Goal: Task Accomplishment & Management: Manage account settings

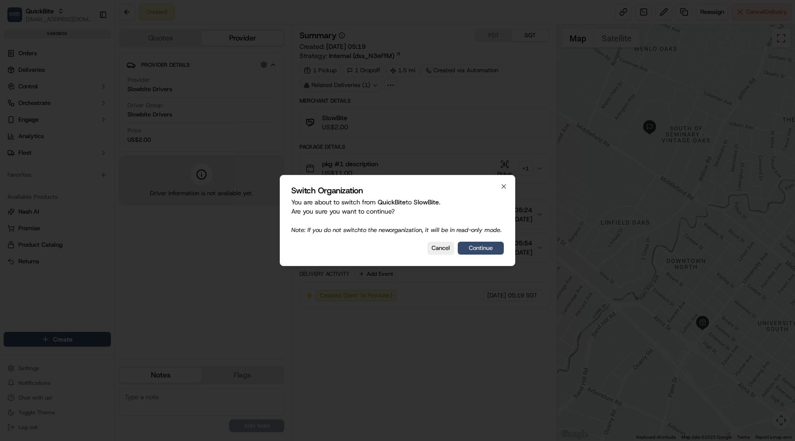
click at [477, 252] on button "Continue" at bounding box center [481, 248] width 46 height 13
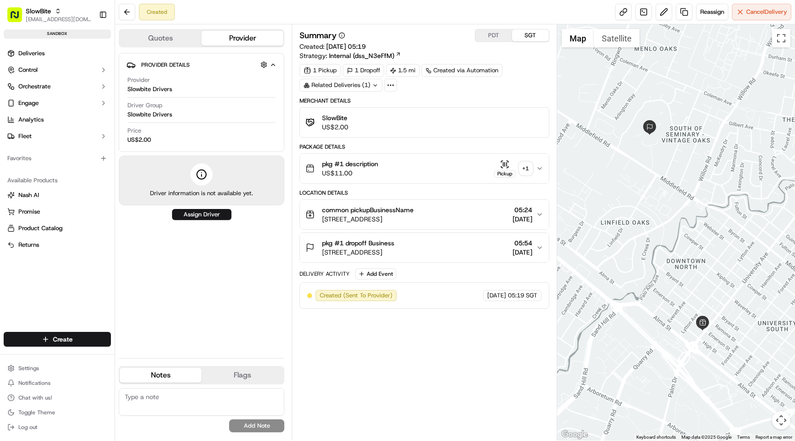
click at [392, 86] on icon at bounding box center [390, 85] width 8 height 8
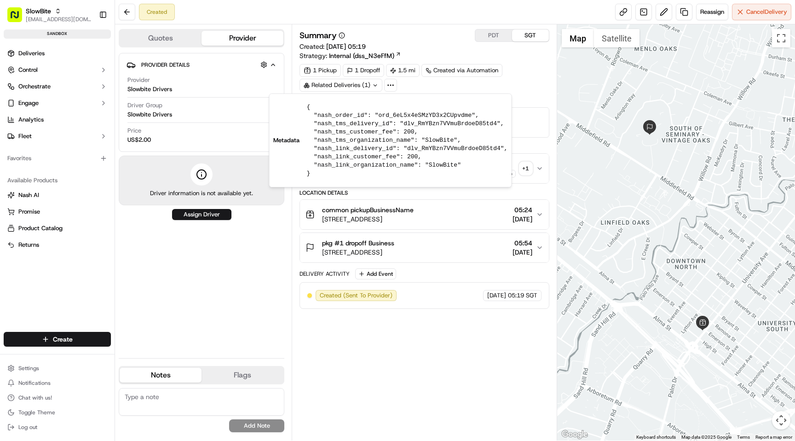
click at [428, 112] on pre "{ "nash_order_id": "ord_6eL5x4eSMzYD3x2CUpvdme", "nash_tms_delivery_id": "dlv_R…" at bounding box center [407, 140] width 201 height 75
copy pre "ord_6eL5x4eSMzYD3x2CUpvdme"
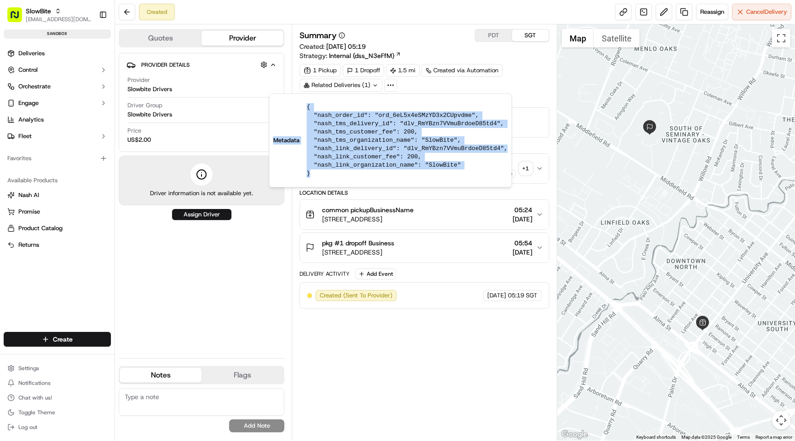
drag, startPoint x: 356, startPoint y: 179, endPoint x: 341, endPoint y: 175, distance: 14.7
click at [341, 175] on div "Metadata { "nash_order_id": "ord_6eL5x4eSMzYD3x2CUpvdme", "nash_tms_delivery_id…" at bounding box center [390, 140] width 243 height 94
copy div "Metadata { "nash_order_id": "ord_6eL5x4eSMzYD3x2CUpvdme", "nash_tms_delivery_id…"
click at [130, 12] on button at bounding box center [127, 12] width 17 height 17
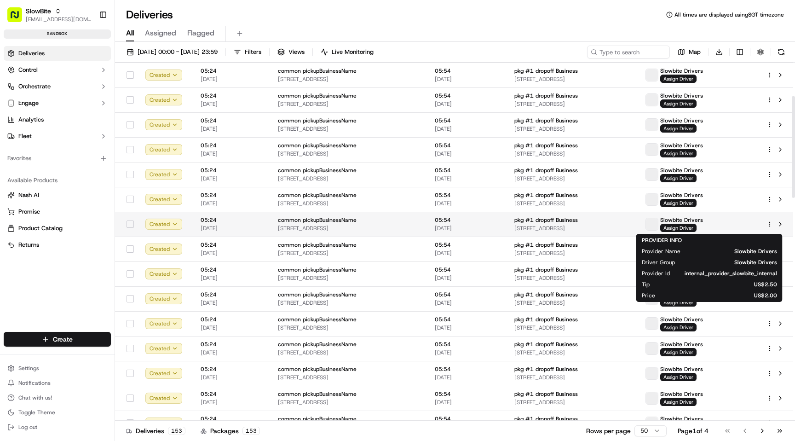
scroll to position [115, 0]
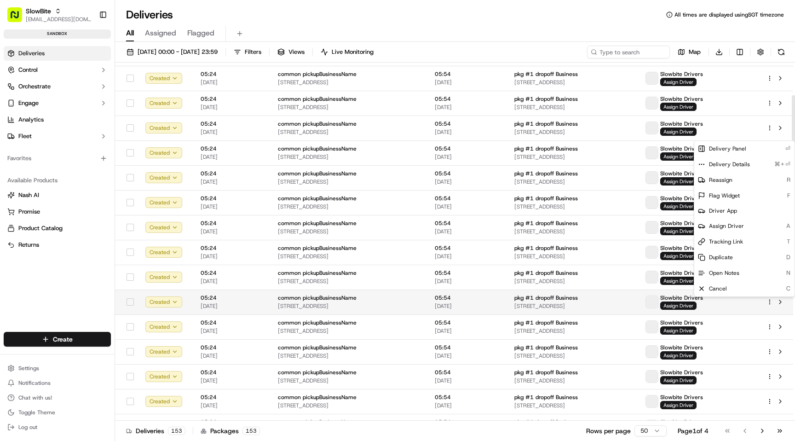
click at [771, 299] on html "SlowBite maksim@usenash.com Toggle Sidebar sandbox Deliveries Control Orchestra…" at bounding box center [397, 220] width 795 height 441
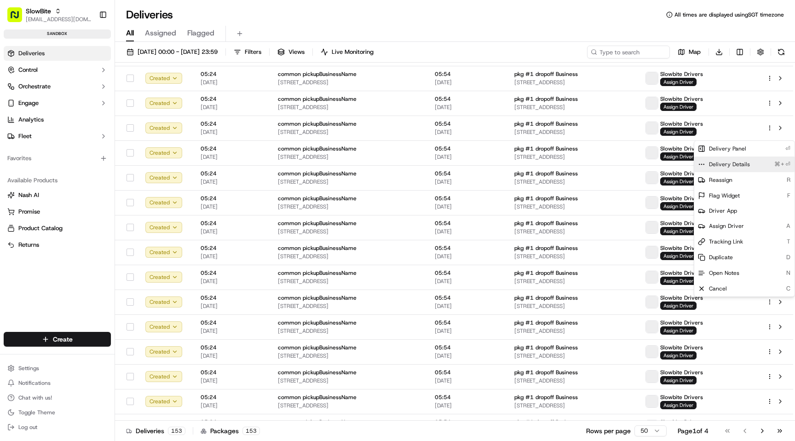
click at [735, 163] on span "Delivery Details" at bounding box center [729, 164] width 41 height 7
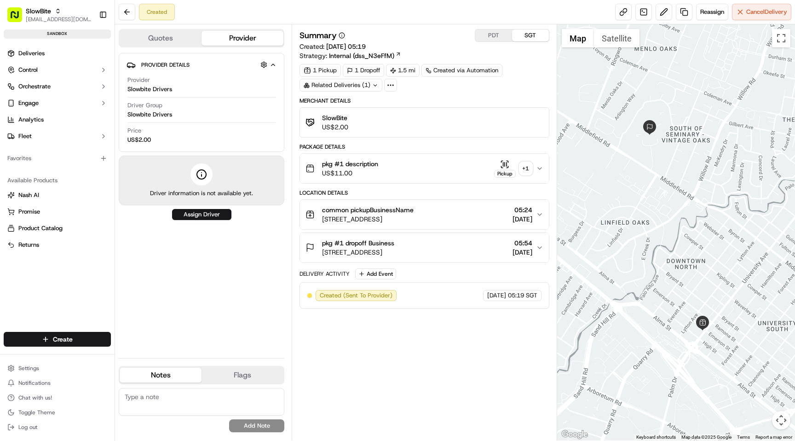
click at [392, 83] on icon at bounding box center [390, 85] width 8 height 8
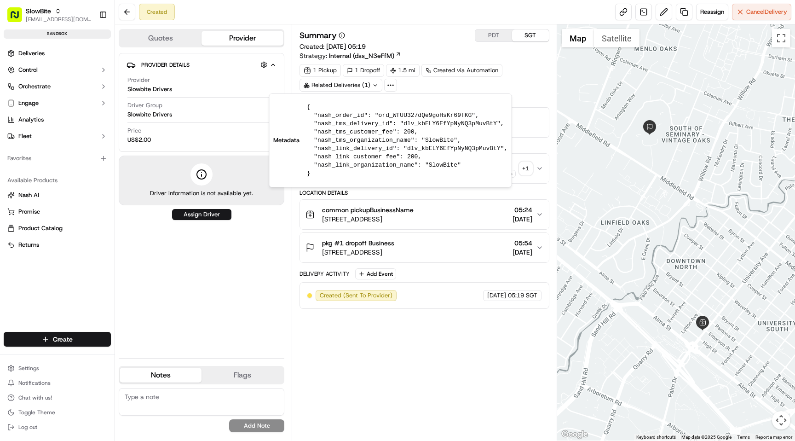
click at [362, 142] on pre "{ "nash_order_id": "ord_WfUU327dQe9goHsKr69TKG", "nash_tms_delivery_id": "dlv_k…" at bounding box center [407, 140] width 201 height 75
click at [440, 114] on pre "{ "nash_order_id": "ord_WfUU327dQe9goHsKr69TKG", "nash_tms_delivery_id": "dlv_k…" at bounding box center [407, 140] width 201 height 75
copy pre "ord_WfUU327dQe9goHsKr69TKG"
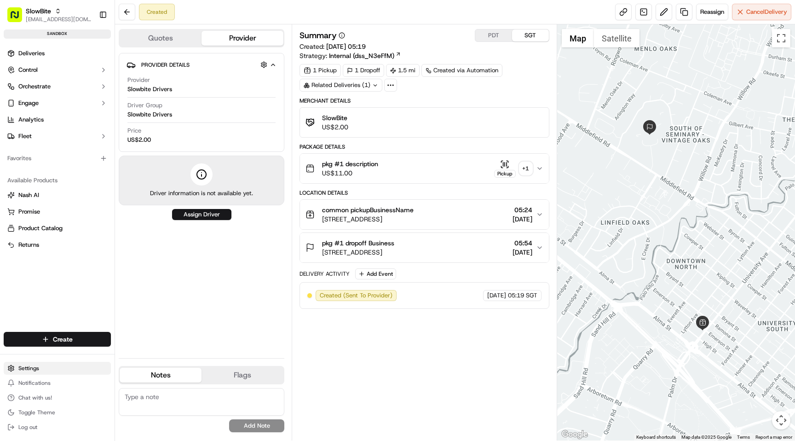
click at [54, 364] on html "SlowBite maksim@usenash.com Toggle Sidebar sandbox Deliveries Control Orchestra…" at bounding box center [397, 220] width 795 height 441
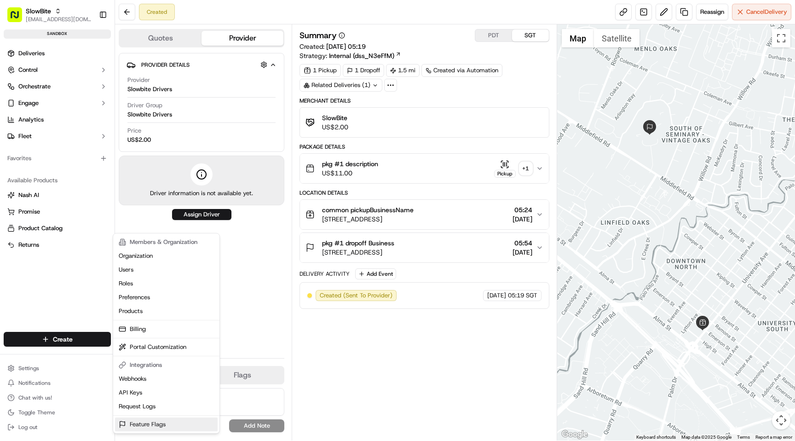
click at [158, 423] on link "Feature Flags" at bounding box center [166, 424] width 103 height 14
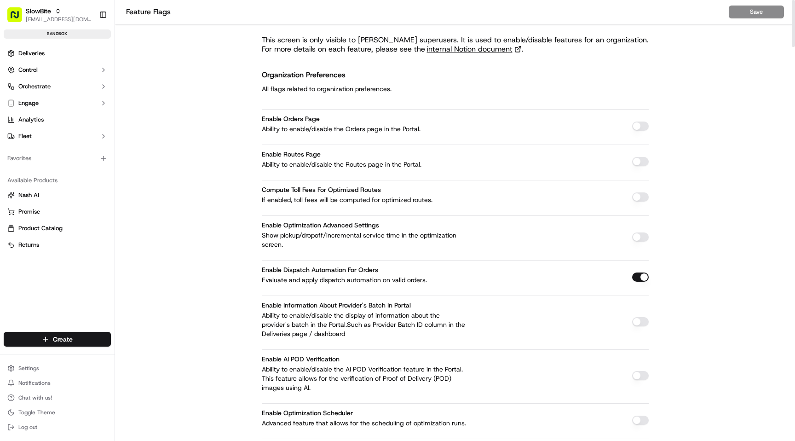
click at [639, 129] on button "button" at bounding box center [640, 125] width 17 height 9
click at [738, 13] on button "Save" at bounding box center [756, 12] width 55 height 13
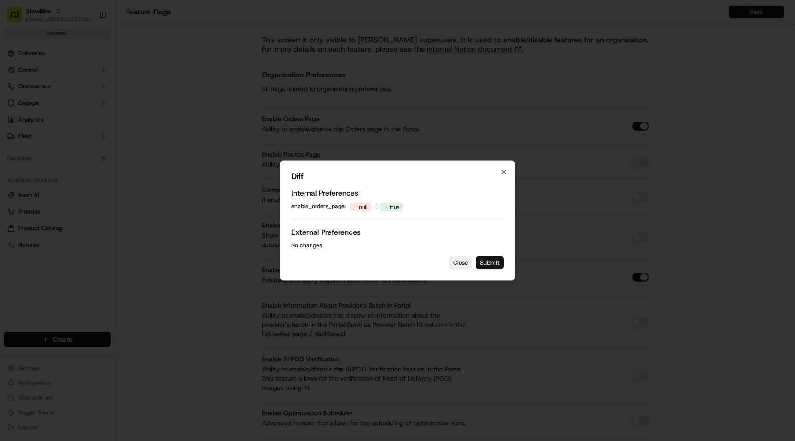
click at [484, 259] on button "Submit" at bounding box center [490, 262] width 28 height 13
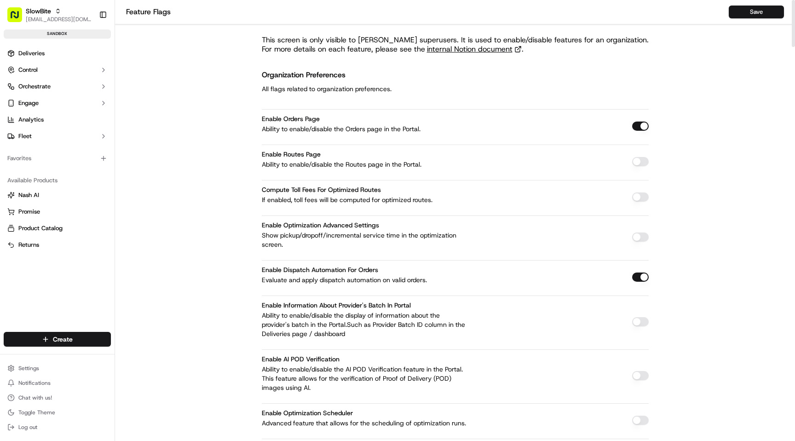
click at [89, 61] on ul "Deliveries Control Orchestrate Engage Analytics Fleet" at bounding box center [57, 95] width 107 height 98
click at [84, 57] on link "Deliveries" at bounding box center [57, 53] width 107 height 15
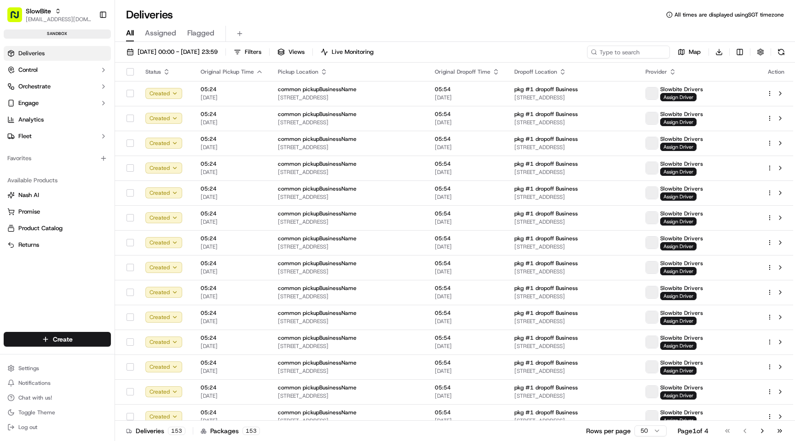
click at [80, 52] on link "Deliveries" at bounding box center [57, 53] width 107 height 15
click at [33, 364] on html "SlowBite maksim@usenash.com Toggle Sidebar sandbox Deliveries Control Orchestra…" at bounding box center [397, 220] width 795 height 441
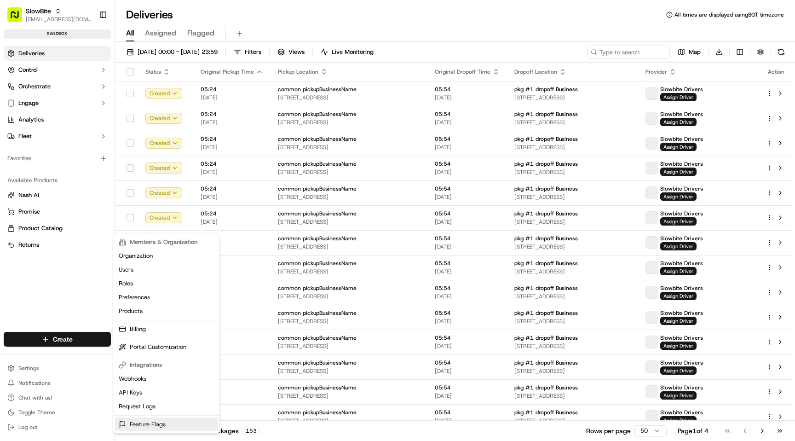
click at [137, 423] on link "Feature Flags" at bounding box center [166, 424] width 103 height 14
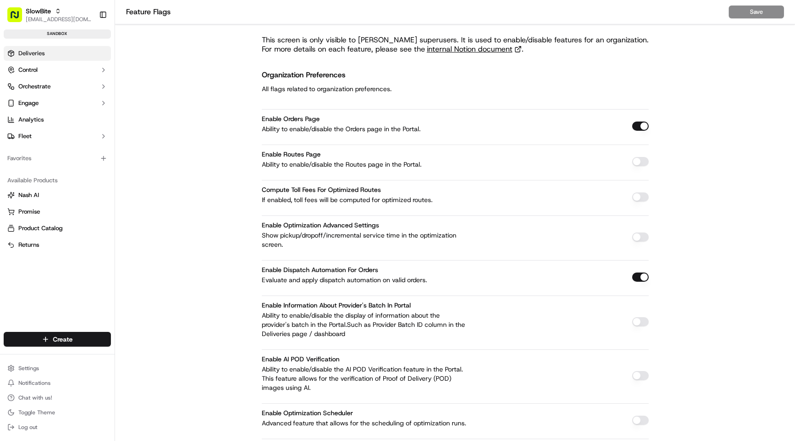
click at [57, 55] on link "Deliveries" at bounding box center [57, 53] width 107 height 15
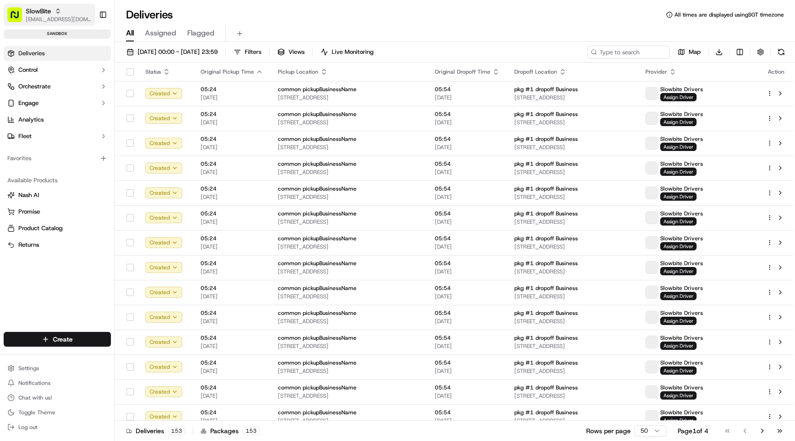
click at [50, 18] on span "[EMAIL_ADDRESS][DOMAIN_NAME]" at bounding box center [59, 19] width 66 height 7
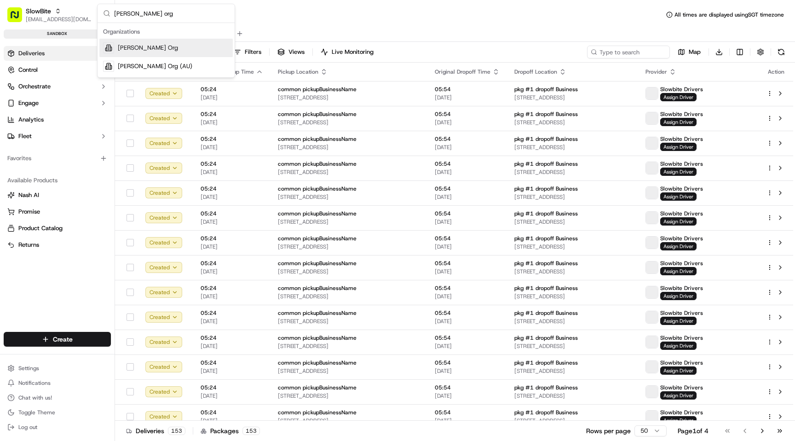
type input "[PERSON_NAME] org"
click at [131, 47] on span "[PERSON_NAME] Org" at bounding box center [148, 48] width 60 height 8
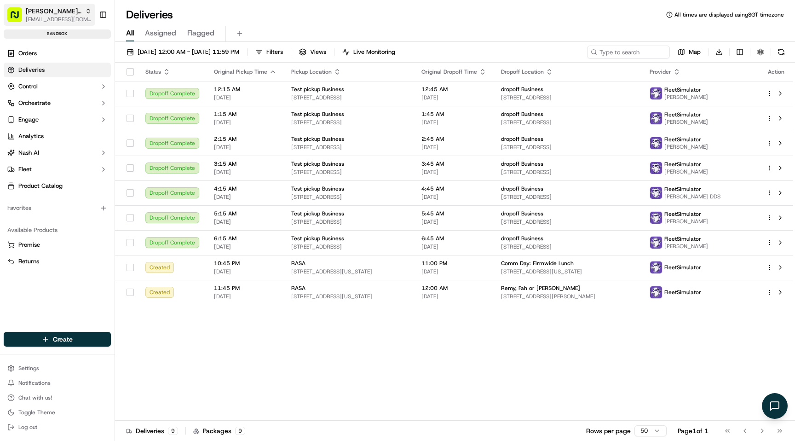
click at [71, 14] on div "[PERSON_NAME] Org" at bounding box center [59, 10] width 66 height 9
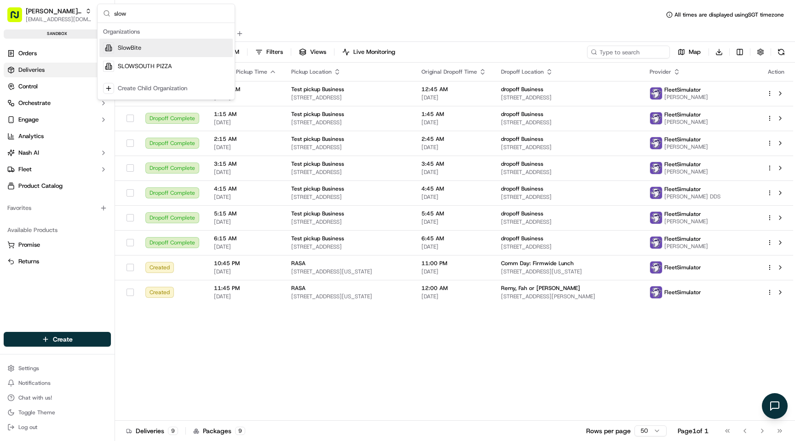
type input "slow"
click at [120, 51] on span "SlowBite" at bounding box center [129, 48] width 23 height 8
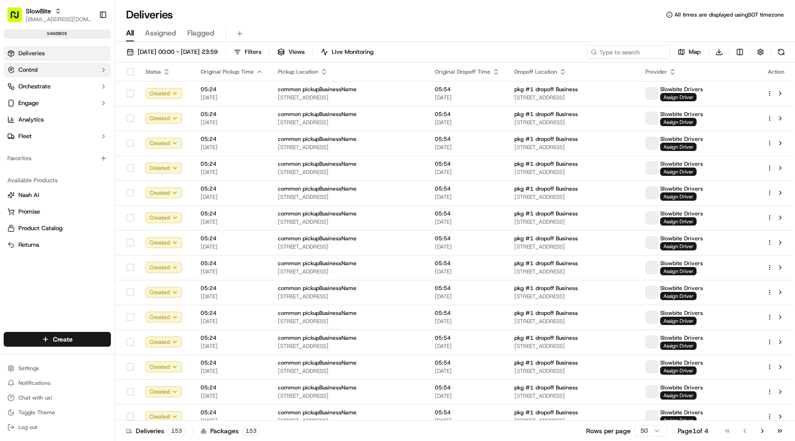
click at [88, 75] on button "Control" at bounding box center [57, 70] width 107 height 15
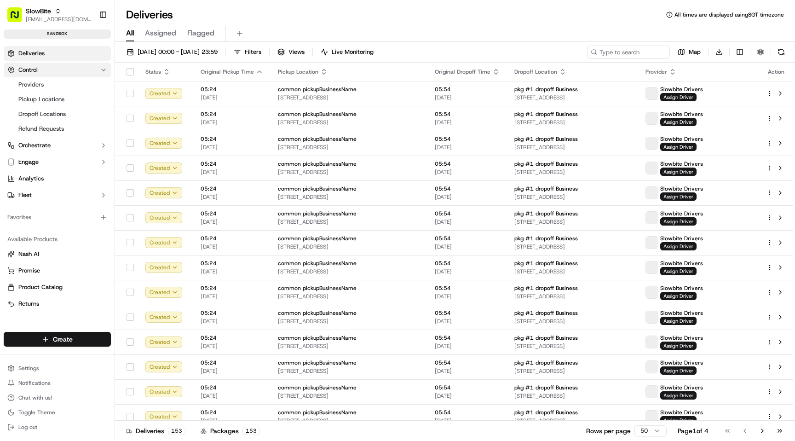
click at [75, 72] on button "Control" at bounding box center [57, 70] width 107 height 15
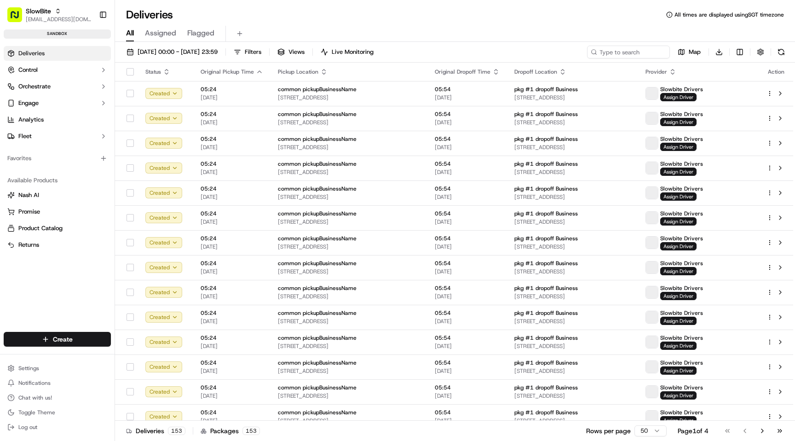
click at [75, 60] on link "Deliveries" at bounding box center [57, 53] width 107 height 15
click at [60, 12] on icon "button" at bounding box center [58, 11] width 6 height 6
type input "quickb"
click at [121, 45] on span "QuickBite" at bounding box center [131, 48] width 26 height 8
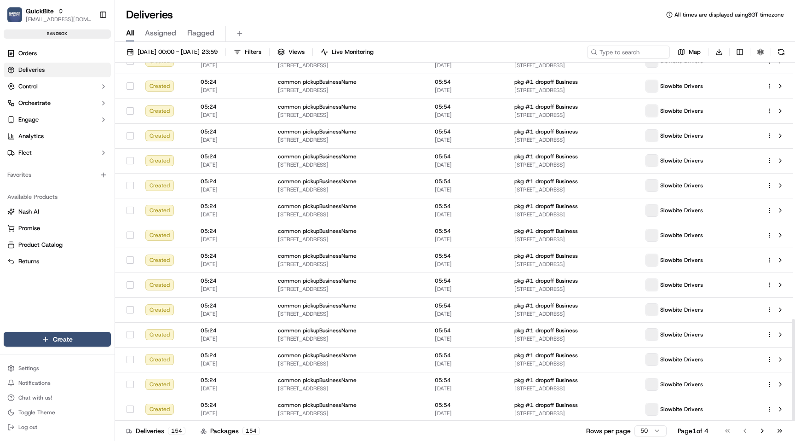
scroll to position [903, 0]
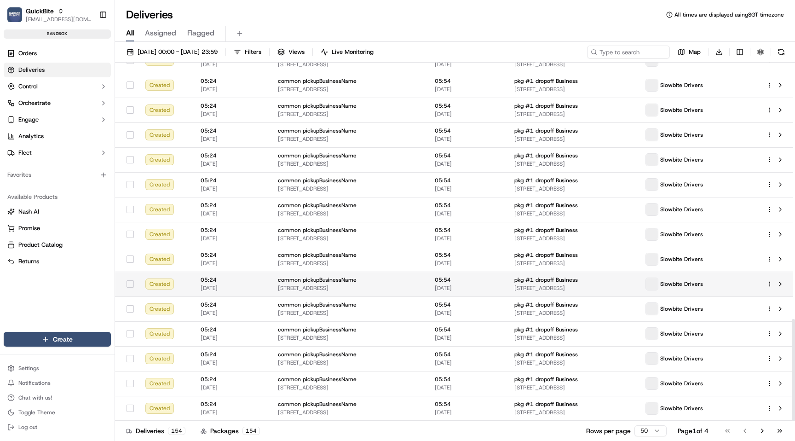
click at [770, 282] on html "QuickBite maksim@usenash.com Toggle Sidebar sandbox Orders Deliveries Control O…" at bounding box center [397, 220] width 795 height 441
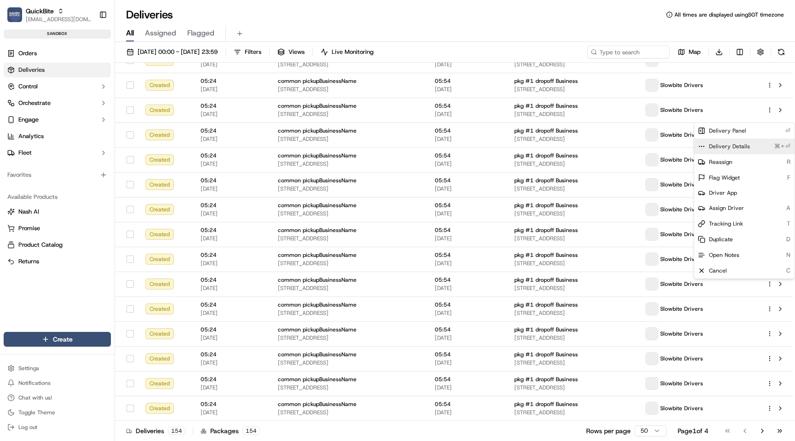
click at [743, 147] on span "Delivery Details" at bounding box center [729, 146] width 41 height 7
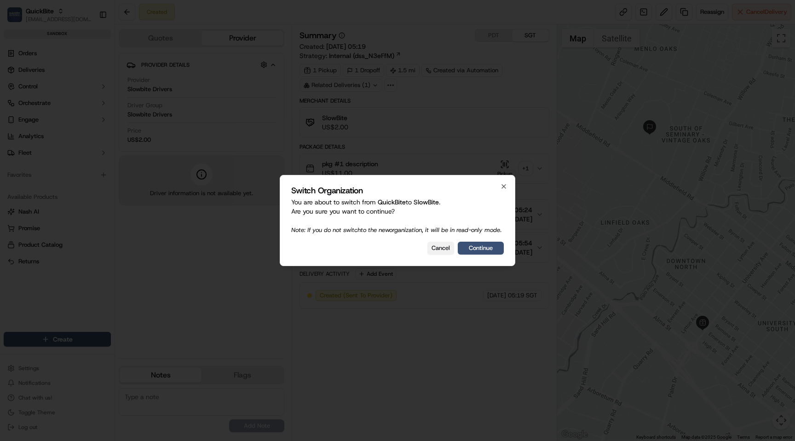
click at [442, 253] on button "Cancel" at bounding box center [440, 248] width 27 height 13
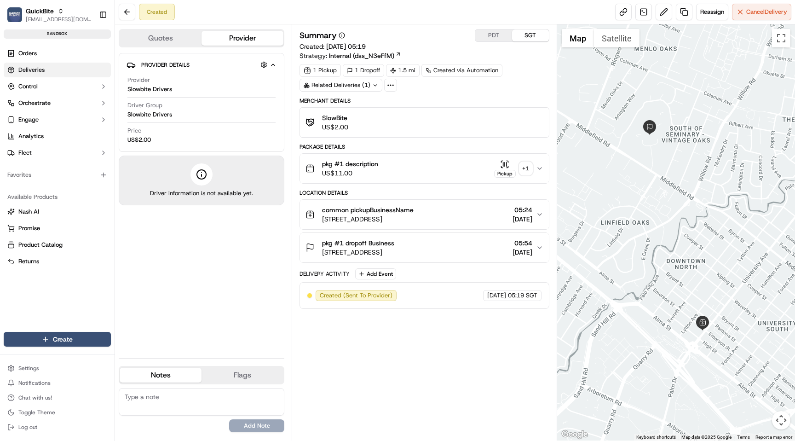
click at [63, 64] on link "Deliveries" at bounding box center [57, 70] width 107 height 15
